Goal: Find specific page/section: Find specific page/section

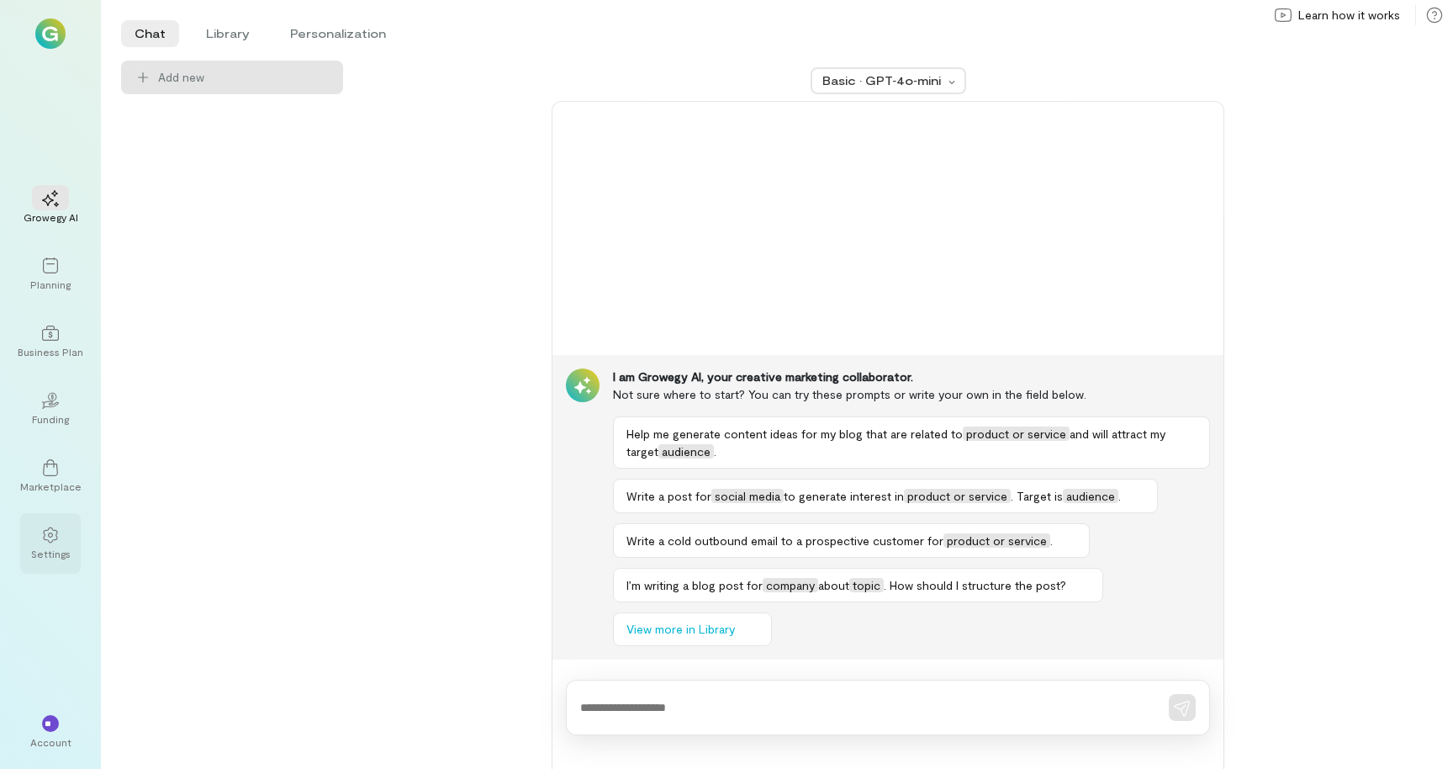
click at [46, 548] on div "Settings" at bounding box center [51, 553] width 40 height 13
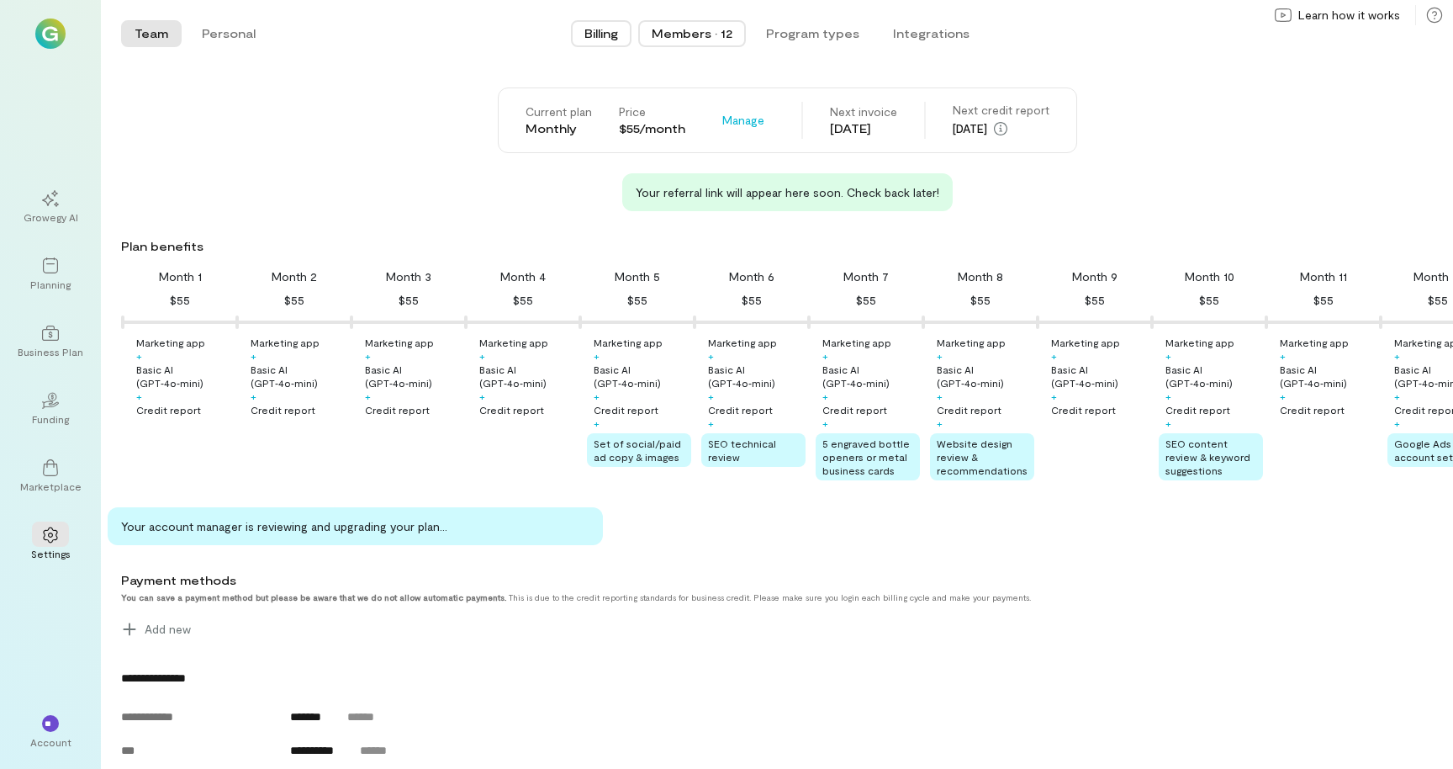
click at [710, 35] on div "Members · 12" at bounding box center [692, 33] width 81 height 17
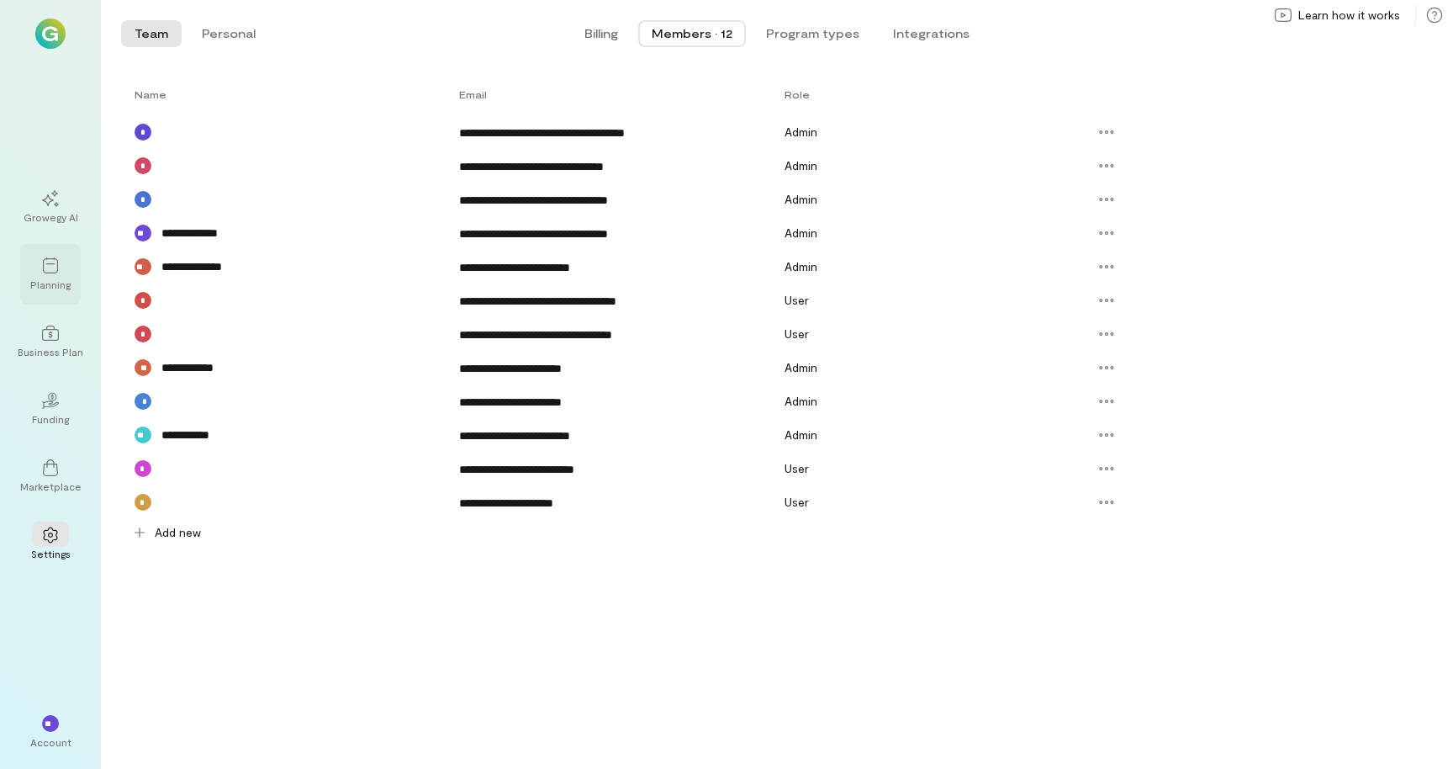
click at [78, 247] on div "Planning" at bounding box center [50, 274] width 61 height 61
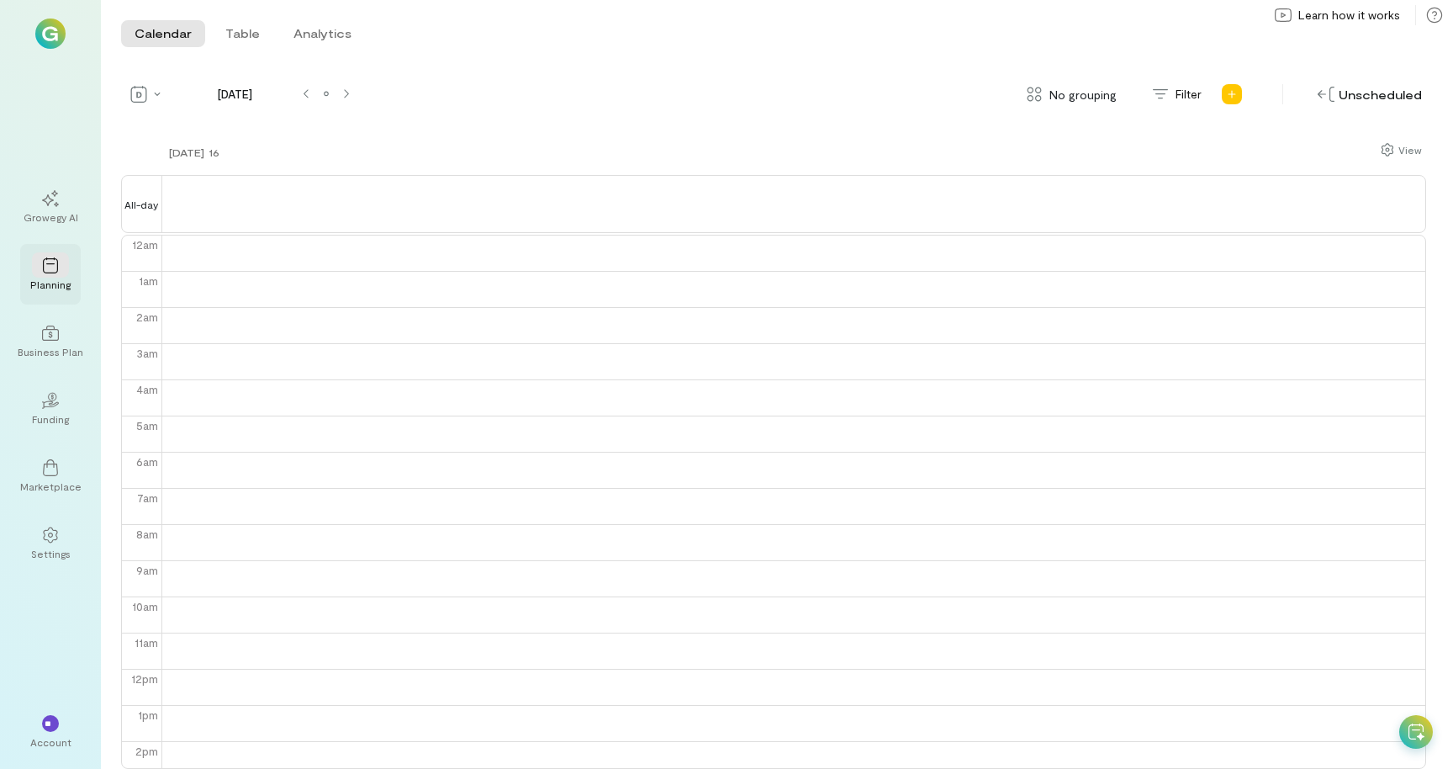
scroll to position [218, 0]
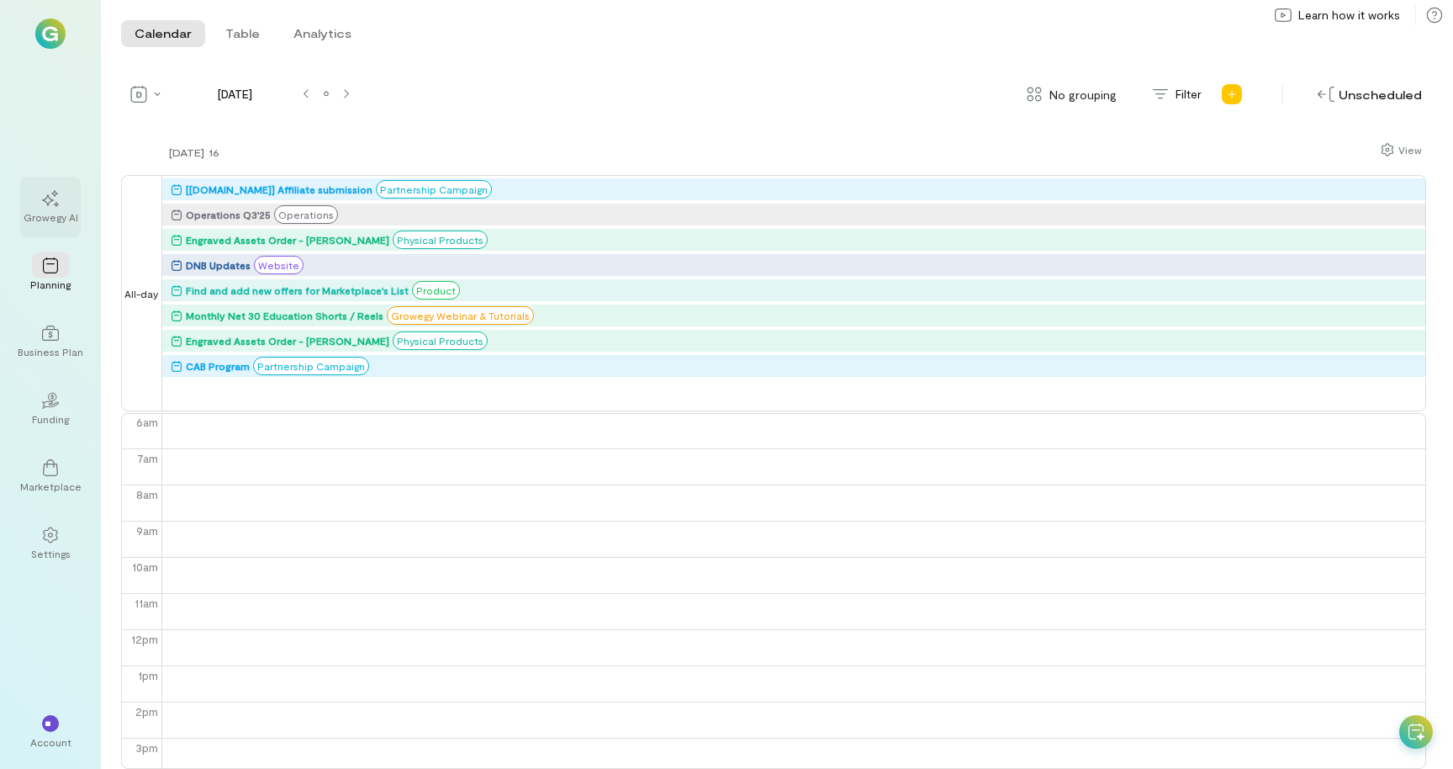
click at [46, 201] on icon at bounding box center [50, 198] width 17 height 17
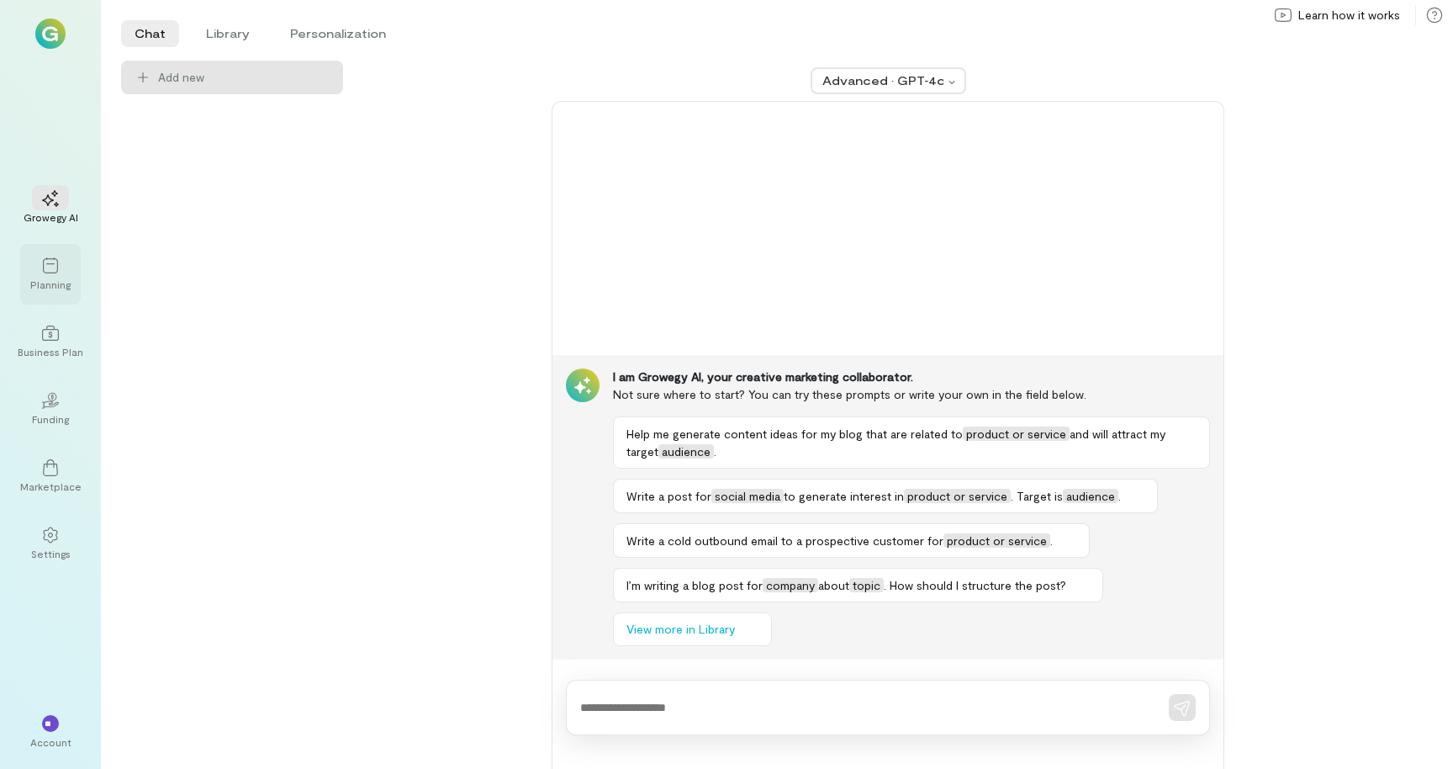
click at [52, 278] on div "Planning" at bounding box center [50, 284] width 40 height 13
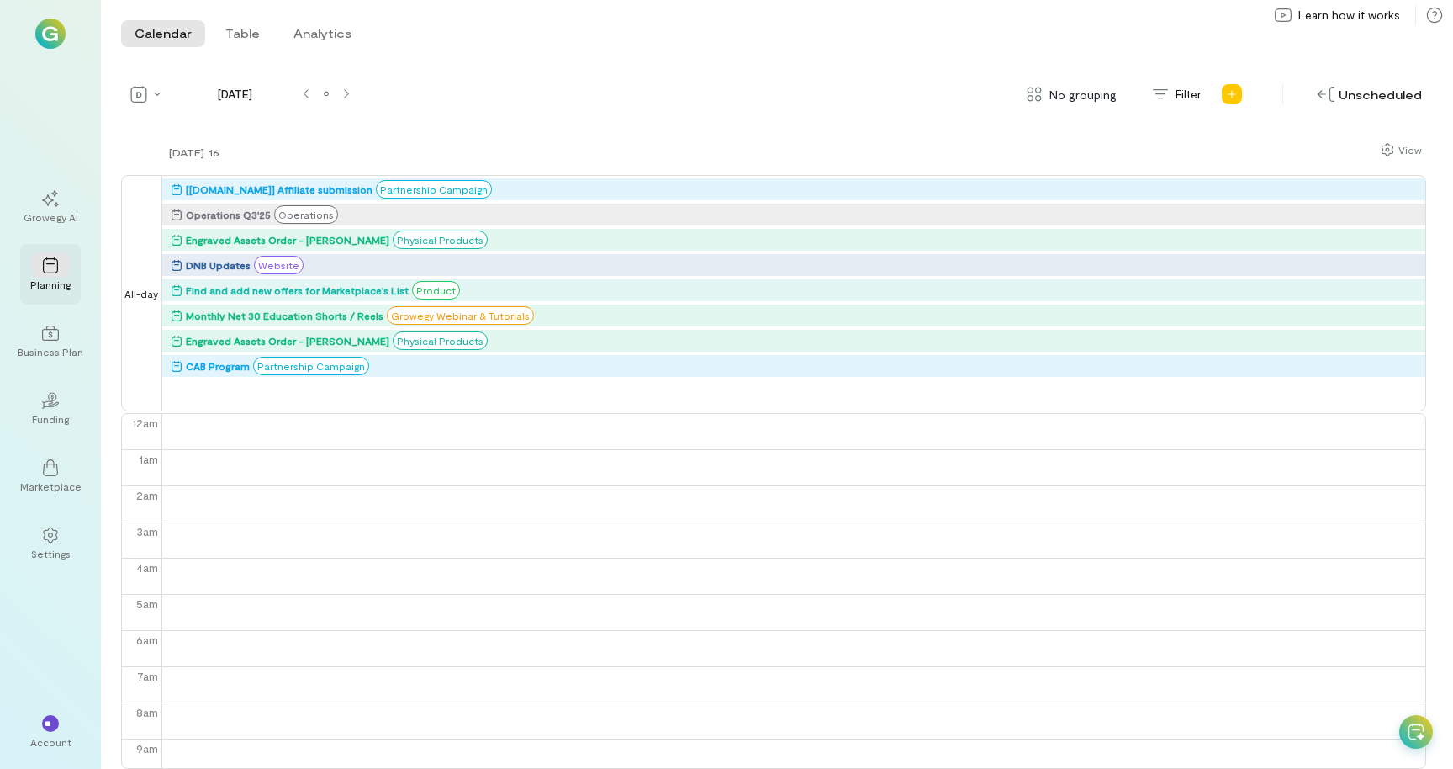
scroll to position [218, 0]
click at [154, 93] on icon at bounding box center [157, 94] width 7 height 3
click at [209, 151] on span "Month" at bounding box center [200, 154] width 76 height 17
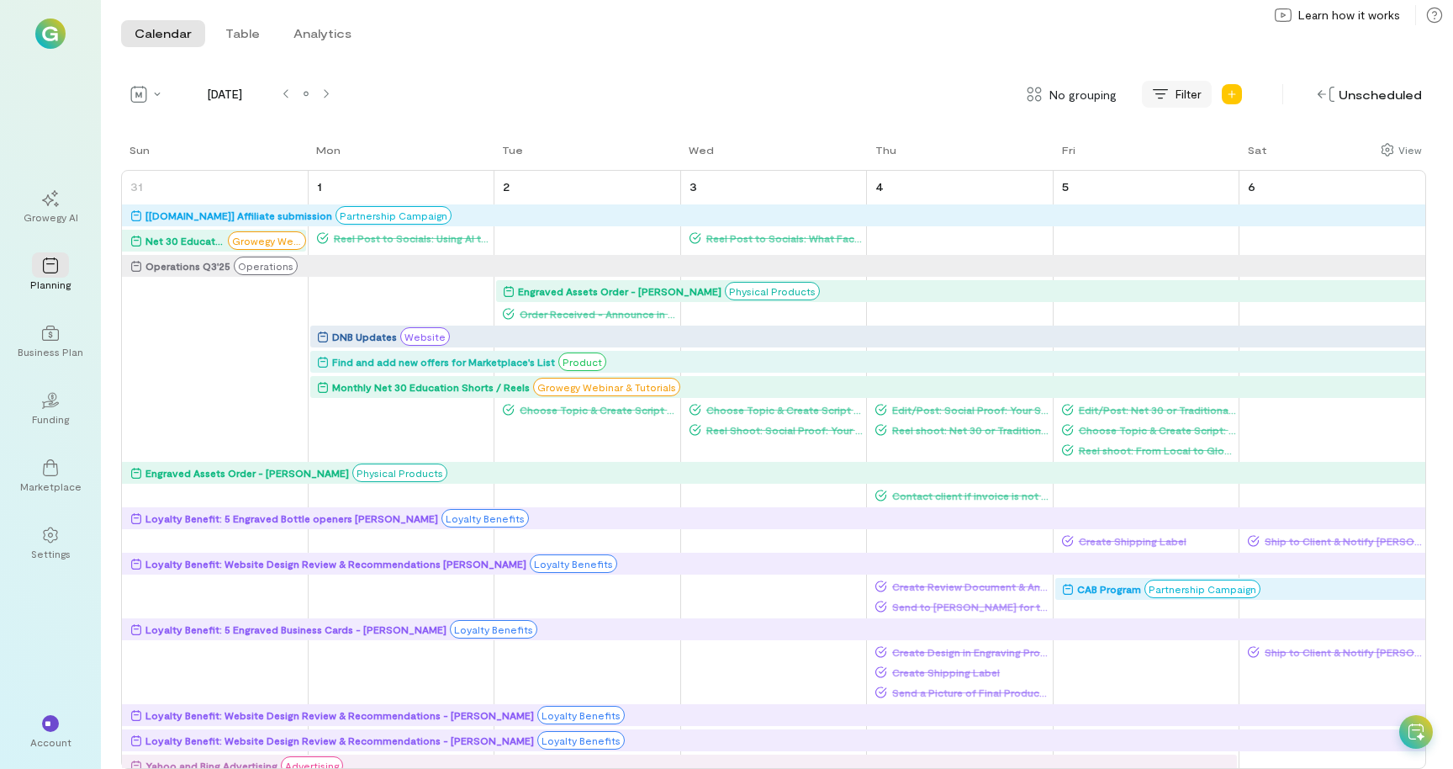
click at [1183, 96] on span "Filter" at bounding box center [1189, 94] width 26 height 17
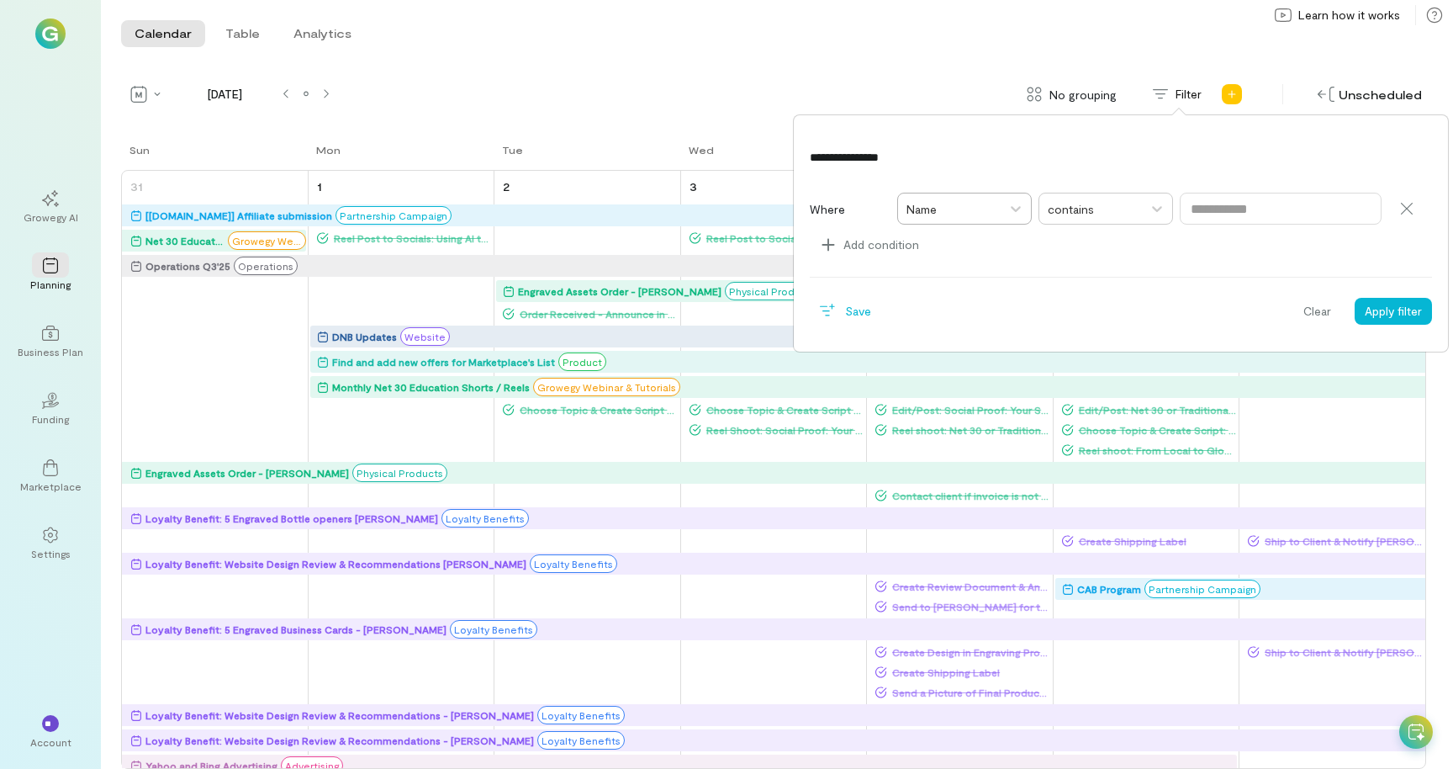
click at [950, 217] on div at bounding box center [950, 209] width 86 height 21
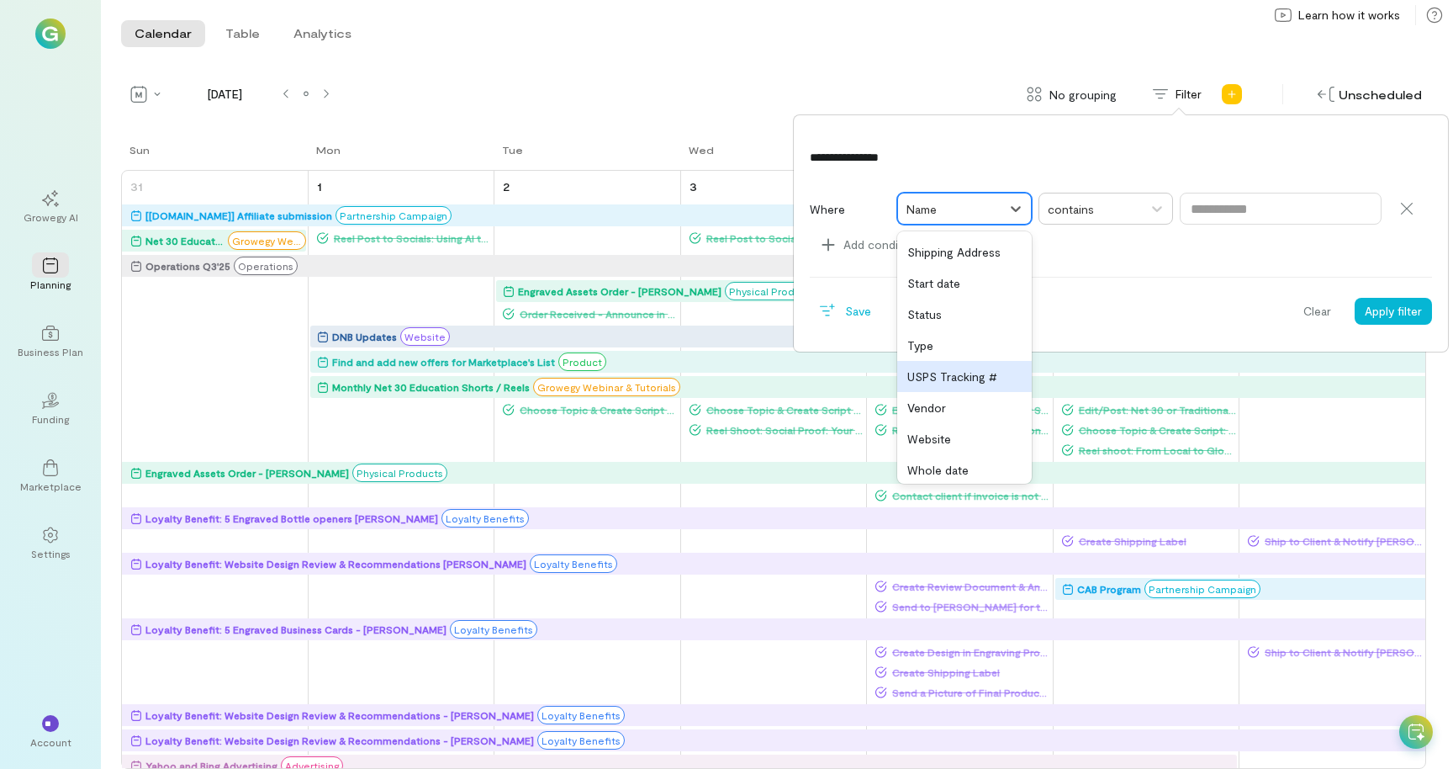
scroll to position [906, 0]
click at [950, 333] on div "Type" at bounding box center [964, 340] width 135 height 31
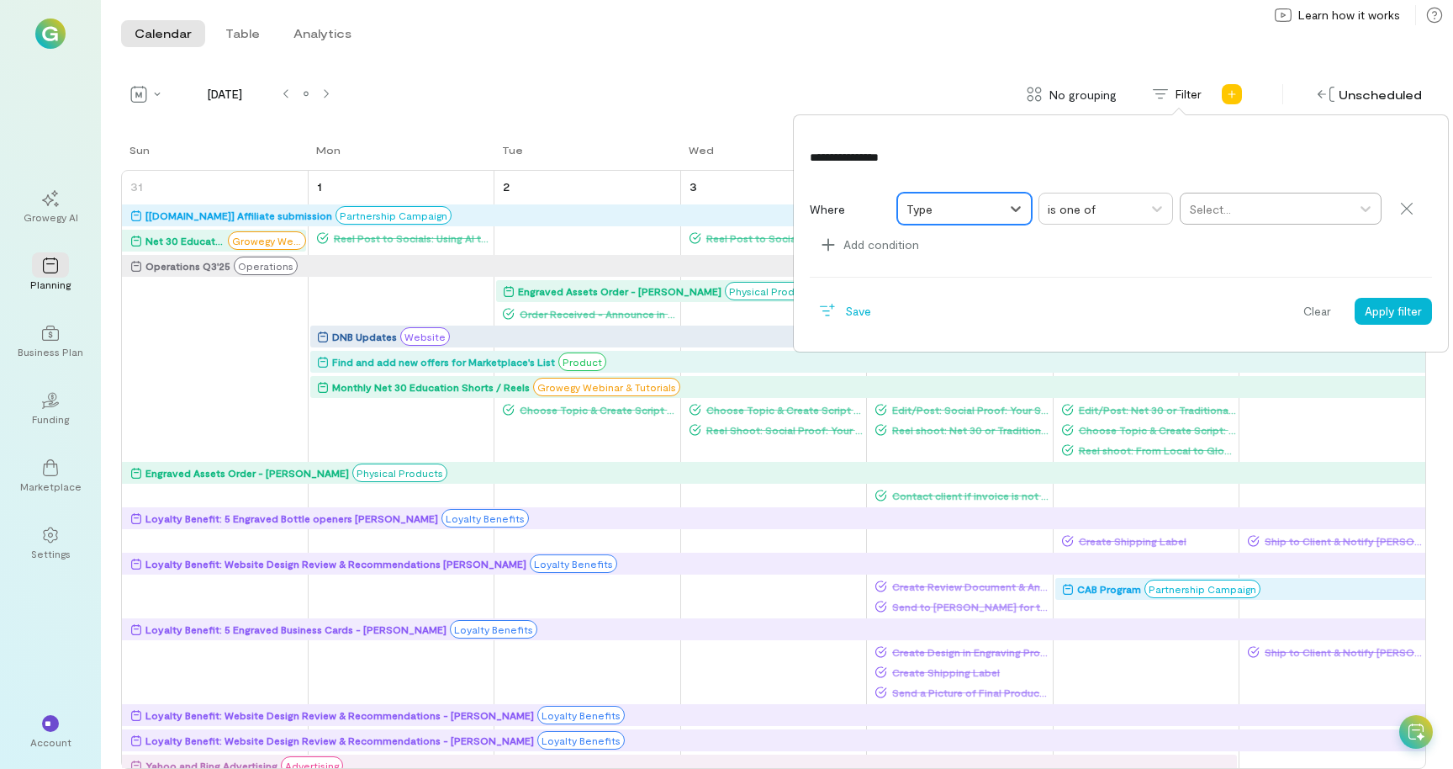
click at [1205, 208] on div at bounding box center [1265, 209] width 153 height 21
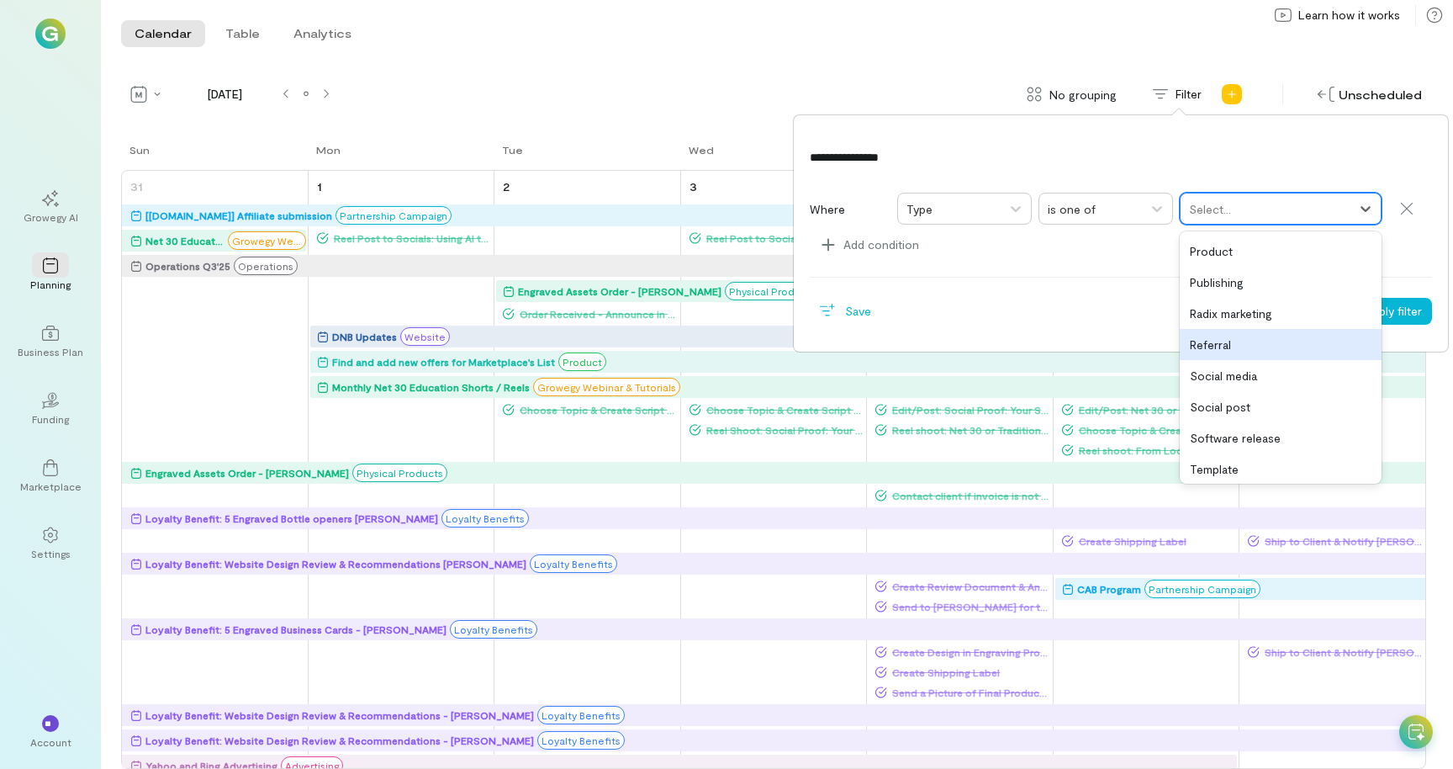
scroll to position [501, 0]
click at [1273, 342] on div "Social post" at bounding box center [1281, 340] width 202 height 31
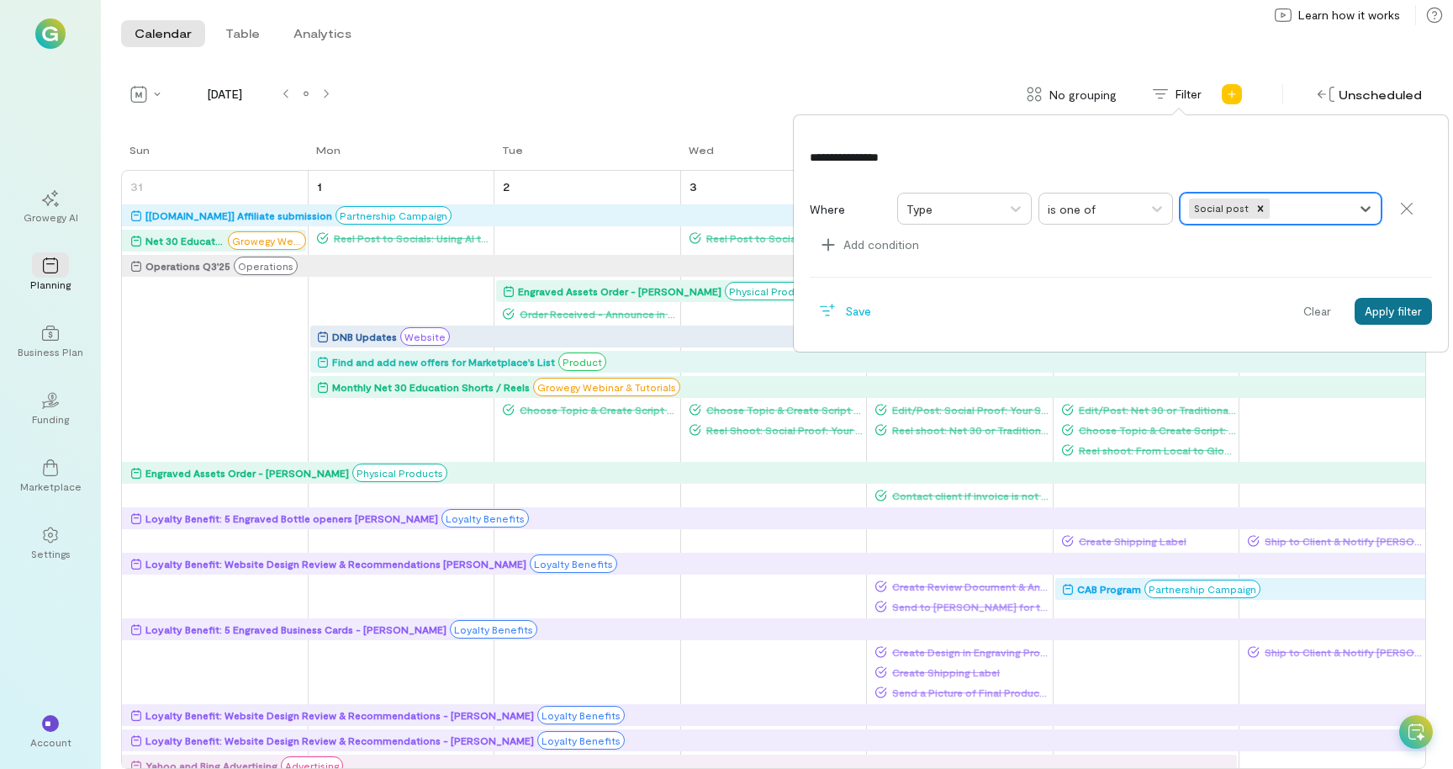
click at [1403, 311] on button "Apply filter" at bounding box center [1393, 311] width 77 height 27
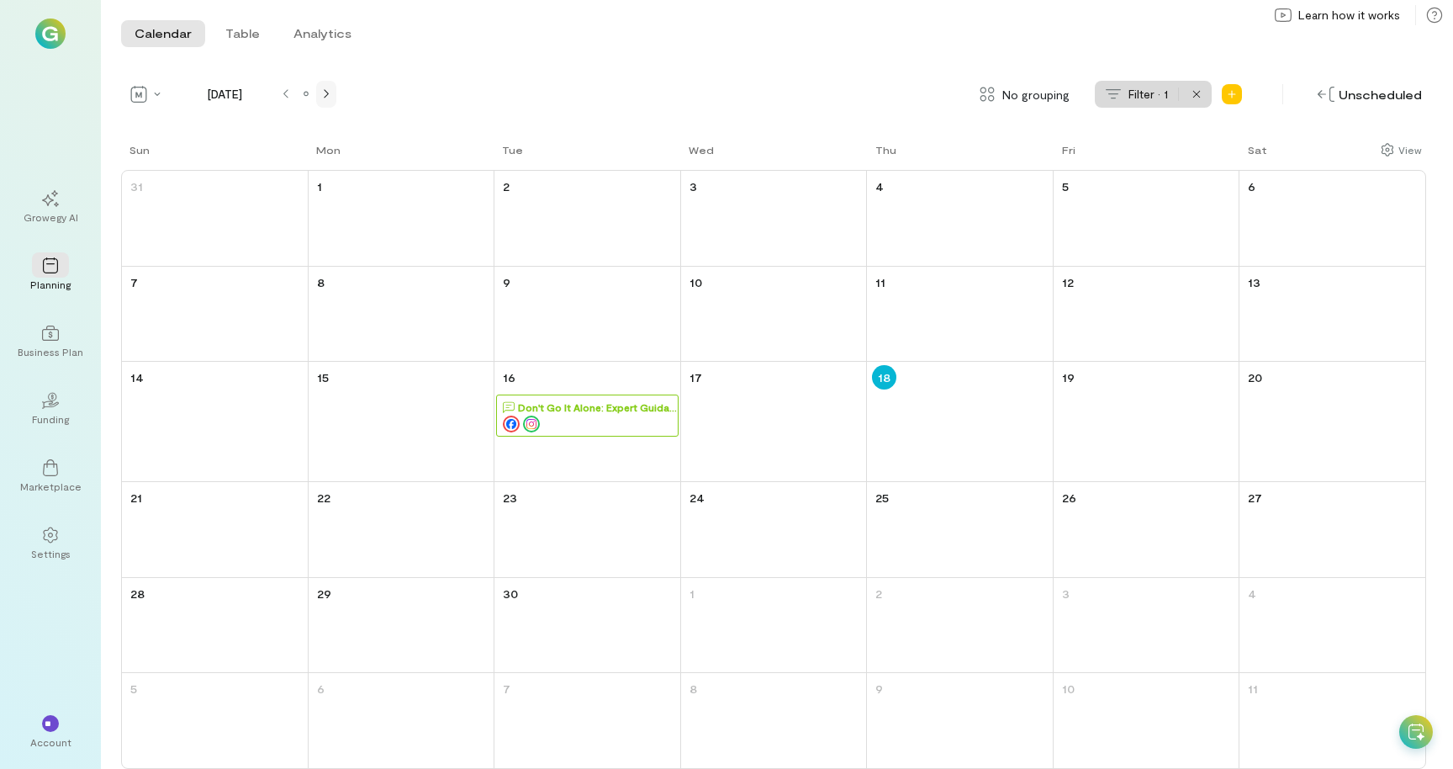
click at [329, 97] on icon at bounding box center [326, 94] width 5 height 10
click at [280, 91] on div at bounding box center [285, 93] width 13 height 13
click at [1202, 92] on icon at bounding box center [1197, 94] width 10 height 10
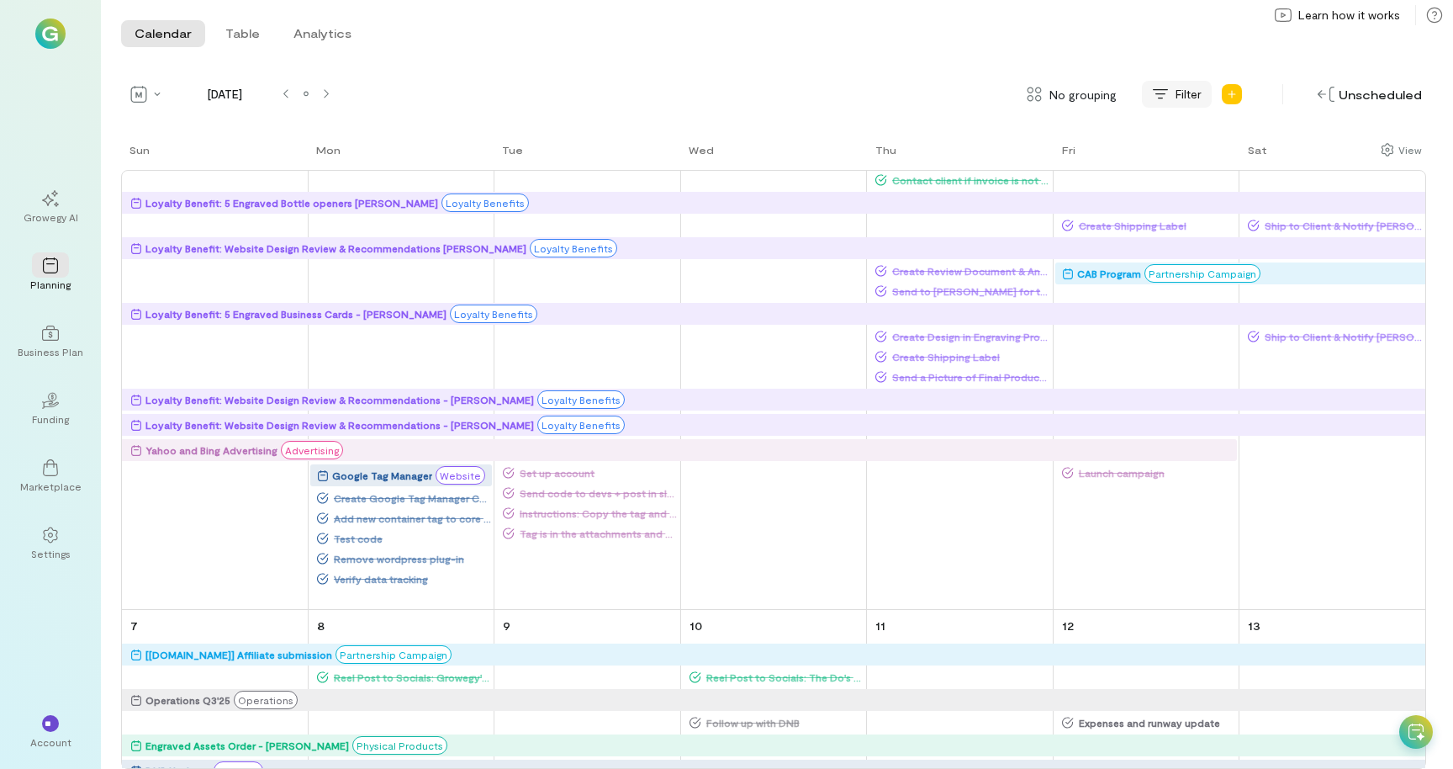
scroll to position [342, 0]
